Goal: Check status: Check status

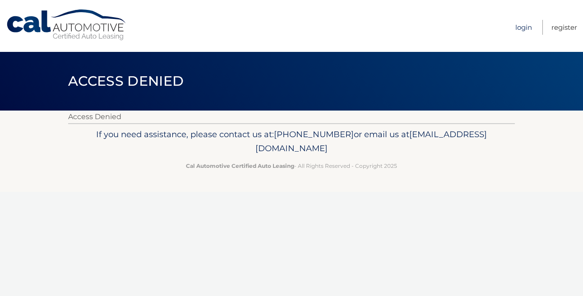
click at [527, 28] on link "Login" at bounding box center [524, 27] width 17 height 15
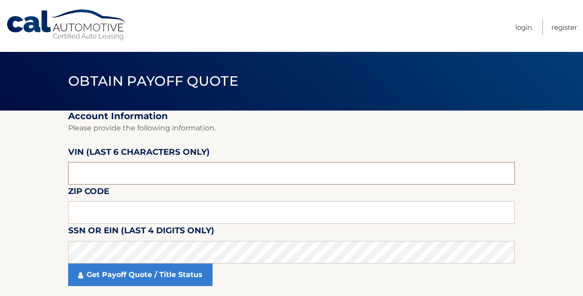
click at [114, 179] on input "text" at bounding box center [291, 173] width 447 height 23
type input "2*****"
type input "622785"
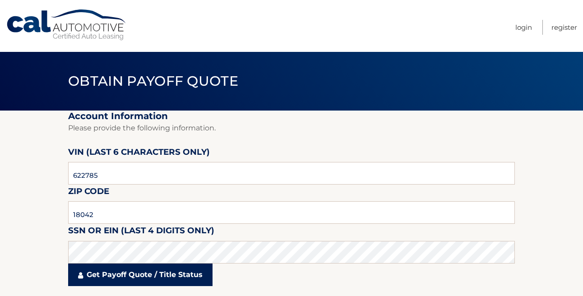
click at [103, 276] on link "Get Payoff Quote / Title Status" at bounding box center [140, 275] width 145 height 23
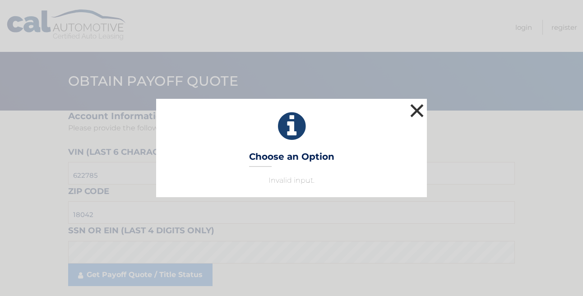
click at [418, 106] on button "×" at bounding box center [417, 111] width 18 height 18
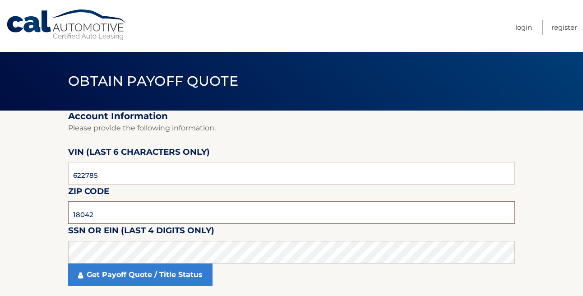
click at [97, 214] on input "18042" at bounding box center [291, 212] width 447 height 23
type input "1"
type input "18042"
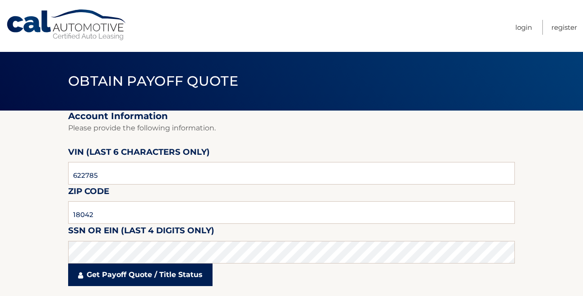
click at [99, 278] on link "Get Payoff Quote / Title Status" at bounding box center [140, 275] width 145 height 23
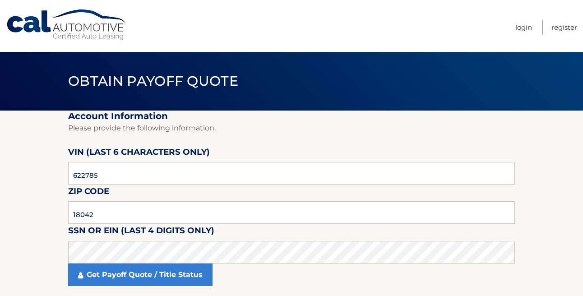
scroll to position [5, 0]
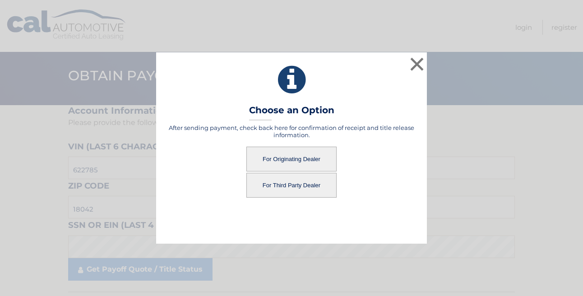
click at [261, 163] on button "For Originating Dealer" at bounding box center [292, 159] width 90 height 25
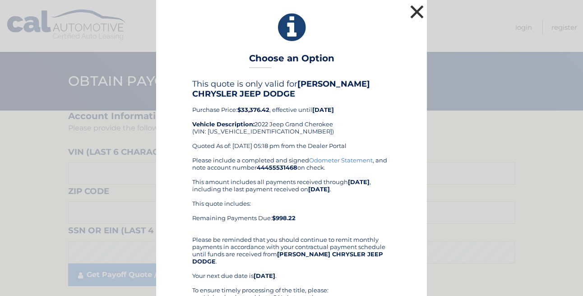
click at [417, 13] on button "×" at bounding box center [417, 12] width 18 height 18
